Goal: Navigation & Orientation: Find specific page/section

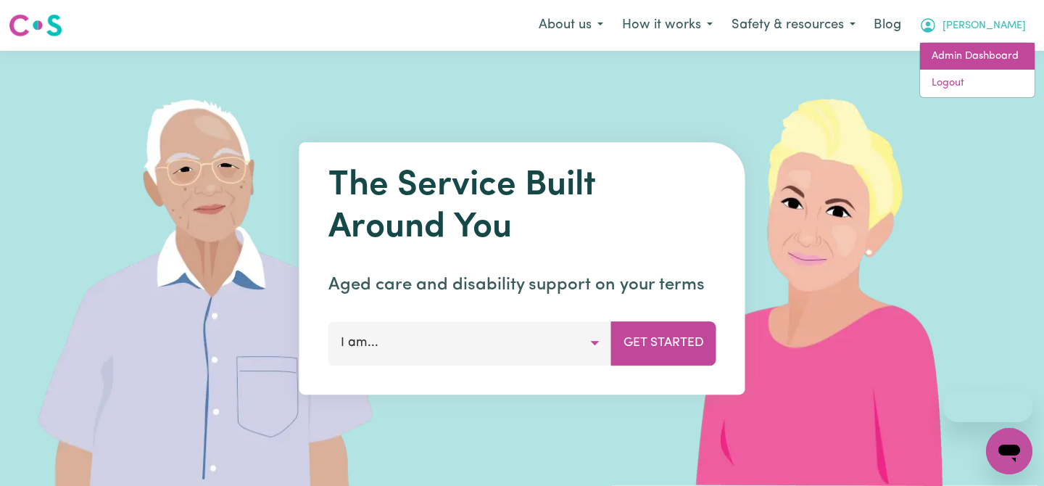
click at [976, 58] on link "Admin Dashboard" at bounding box center [977, 57] width 115 height 28
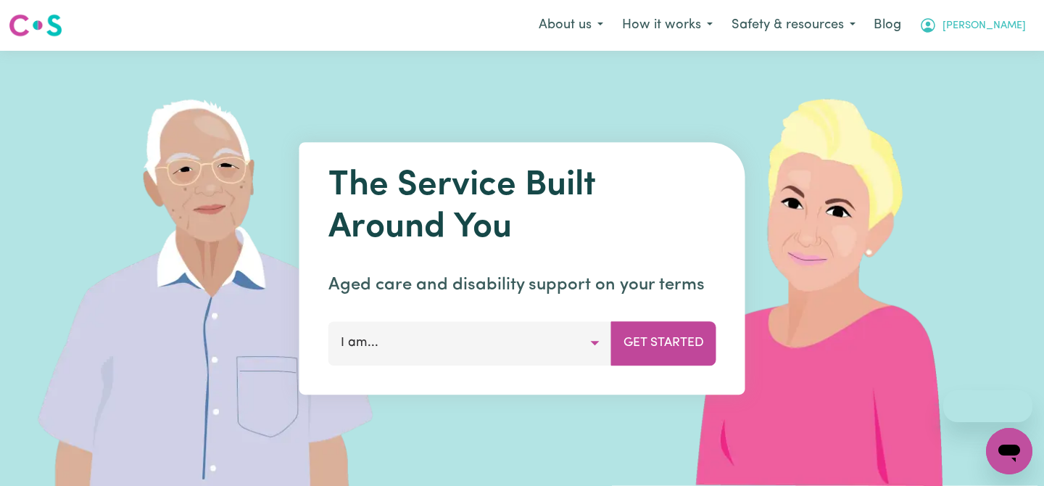
click at [937, 20] on icon "My Account" at bounding box center [927, 25] width 17 height 17
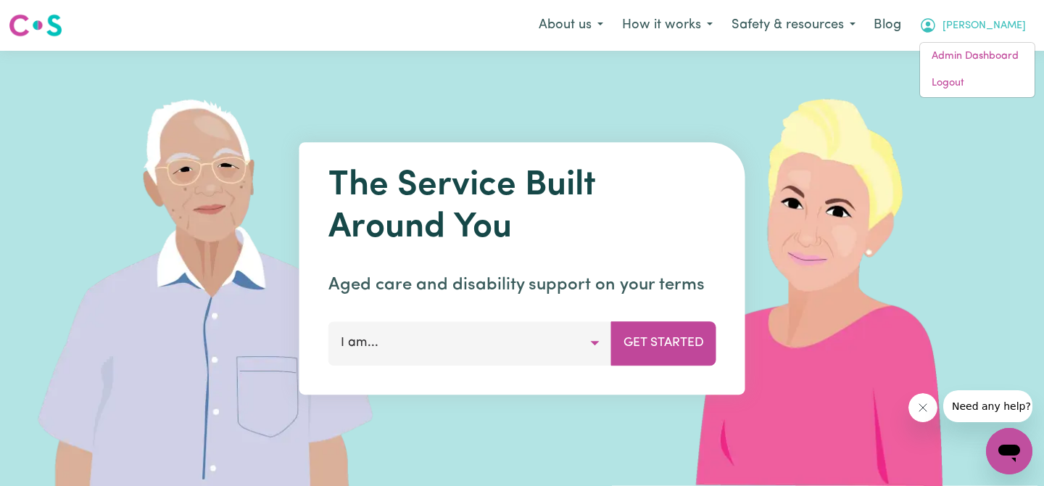
click at [975, 41] on div "Menu About us How it works Safety & resources Blog Lucy Admin Dashboard Logout" at bounding box center [522, 25] width 1044 height 33
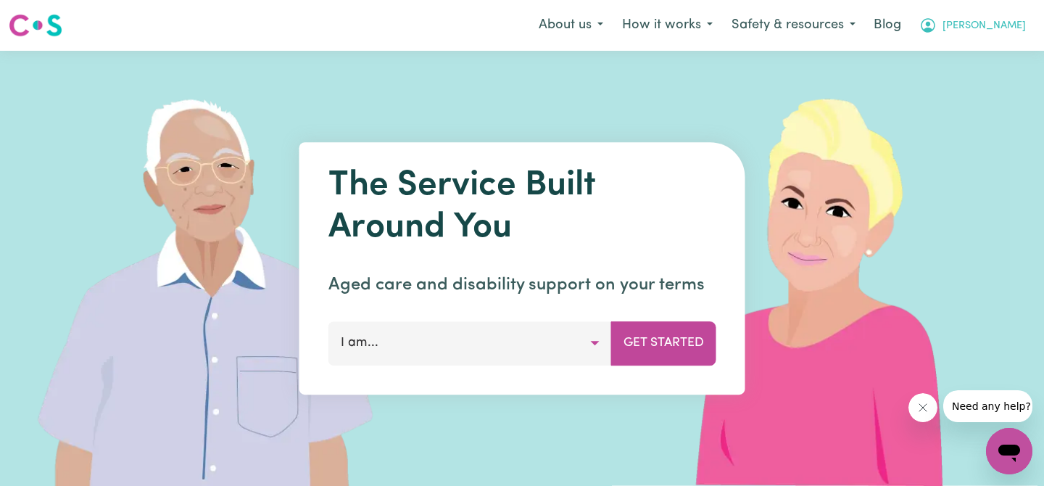
click at [981, 35] on button "[PERSON_NAME]" at bounding box center [972, 25] width 125 height 30
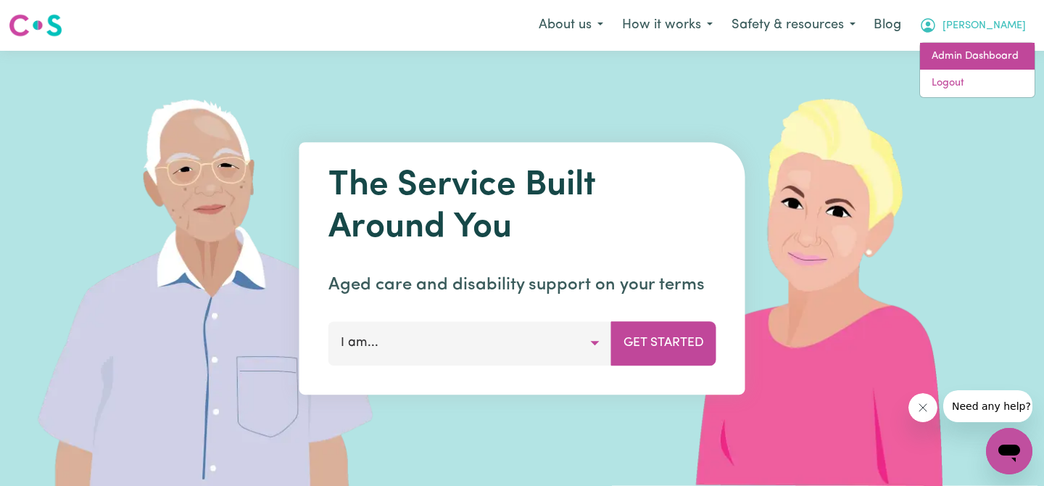
click at [985, 63] on link "Admin Dashboard" at bounding box center [977, 57] width 115 height 28
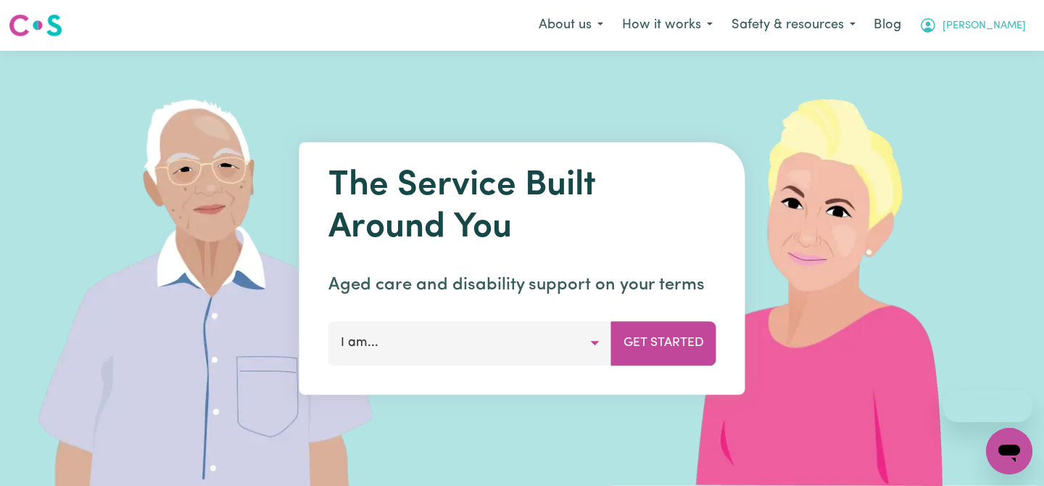
click at [1034, 25] on button "[PERSON_NAME]" at bounding box center [972, 25] width 125 height 30
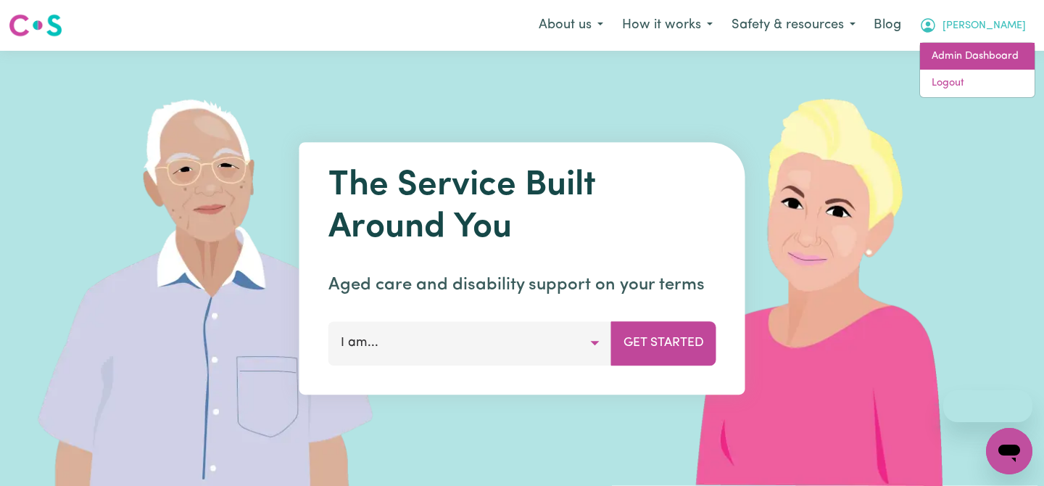
click at [996, 44] on link "Admin Dashboard" at bounding box center [977, 57] width 115 height 28
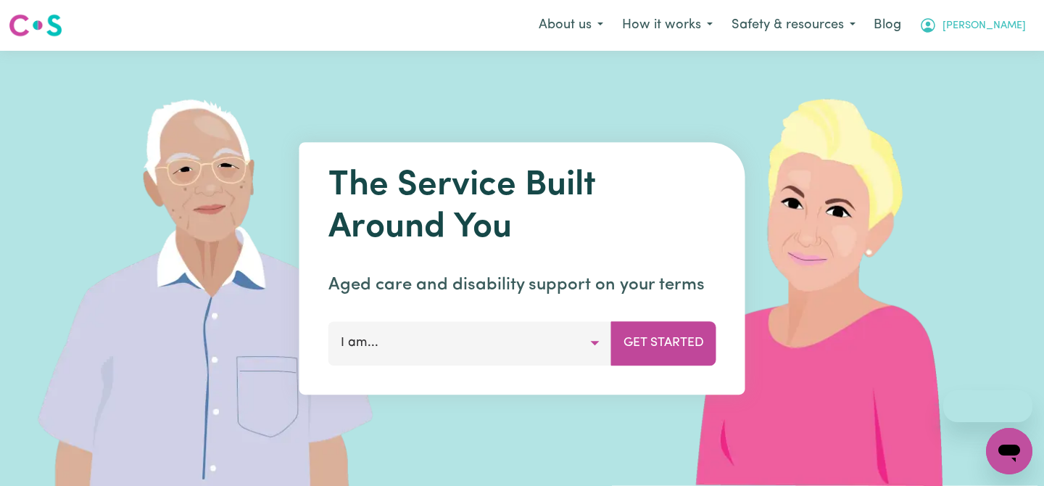
click at [1016, 28] on span "Lucy" at bounding box center [984, 26] width 83 height 16
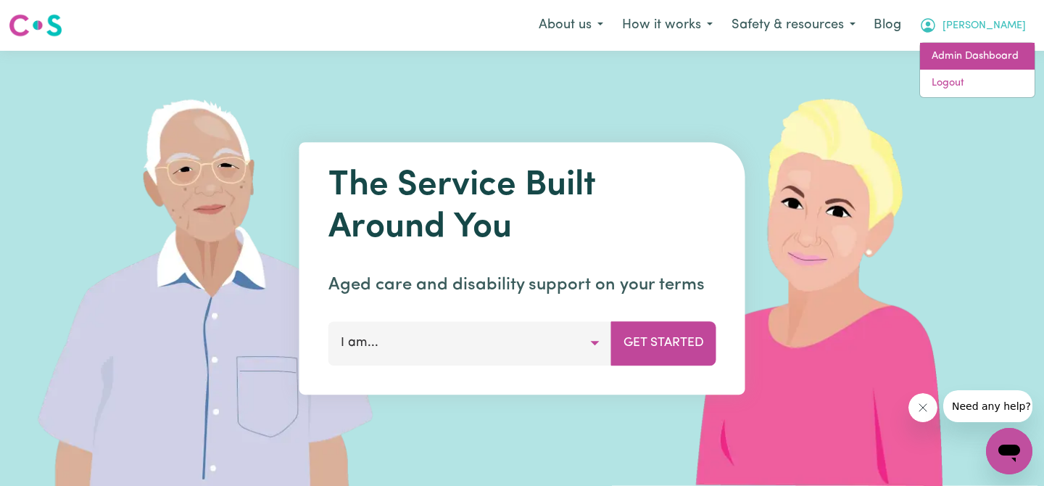
click at [988, 64] on link "Admin Dashboard" at bounding box center [977, 57] width 115 height 28
